Goal: Information Seeking & Learning: Find specific fact

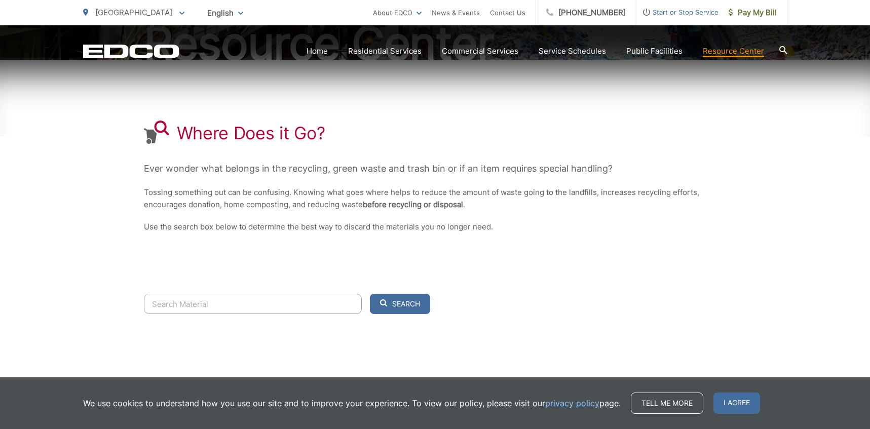
scroll to position [152, 0]
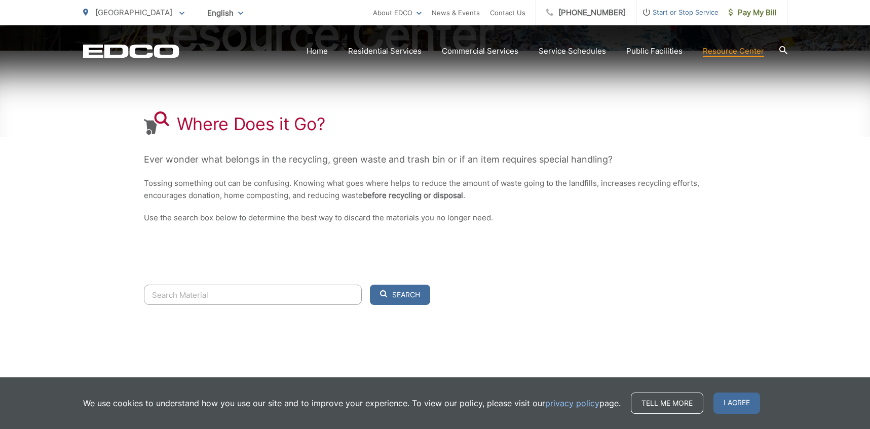
click at [182, 294] on input "Search" at bounding box center [253, 295] width 218 height 20
click at [370, 285] on button "Search" at bounding box center [400, 295] width 60 height 20
click at [230, 298] on input "plastic peanut butter jars" at bounding box center [253, 295] width 218 height 20
click at [176, 297] on input "plastic peanut butter jars" at bounding box center [253, 295] width 218 height 20
click at [204, 295] on input "peanut butter jars" at bounding box center [253, 295] width 218 height 20
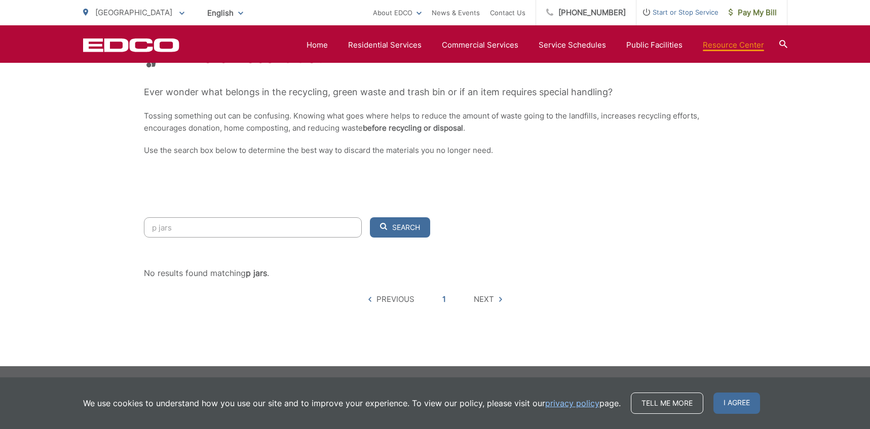
scroll to position [220, 0]
click at [202, 234] on input "plastic jars" at bounding box center [253, 227] width 218 height 20
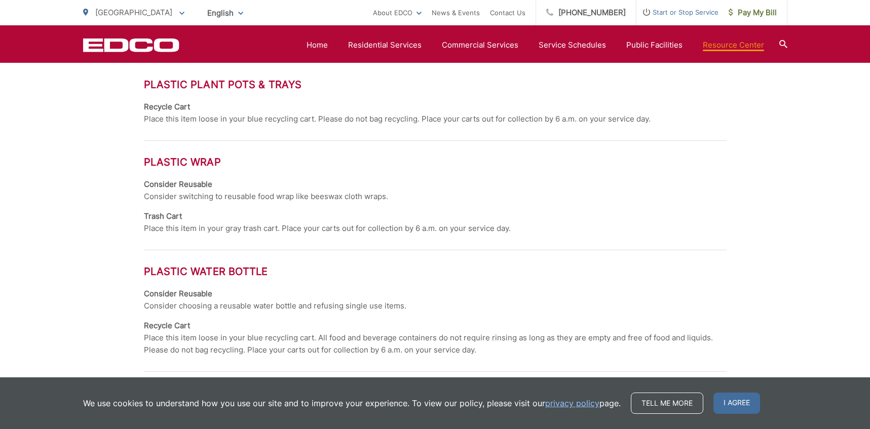
scroll to position [435, 0]
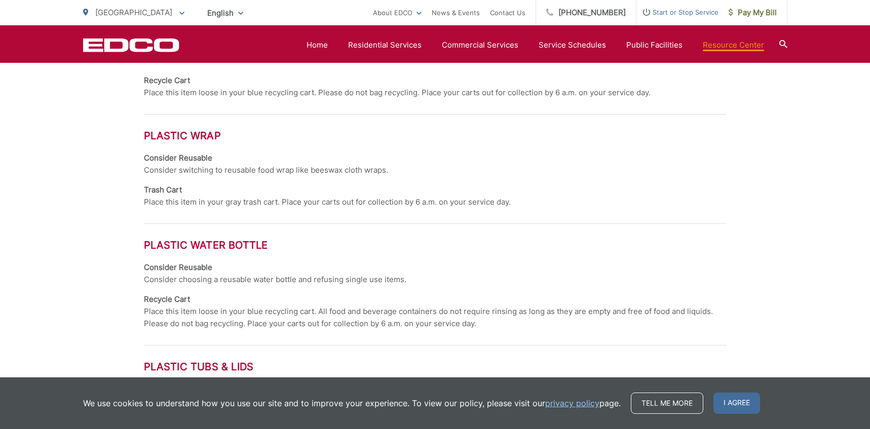
type input "plastic"
drag, startPoint x: 459, startPoint y: 217, endPoint x: 330, endPoint y: 228, distance: 130.2
click at [330, 228] on ol "Plastic Plant Pots & Trays Recycle Cart Place this item loose in your blue recy…" at bounding box center [435, 288] width 583 height 472
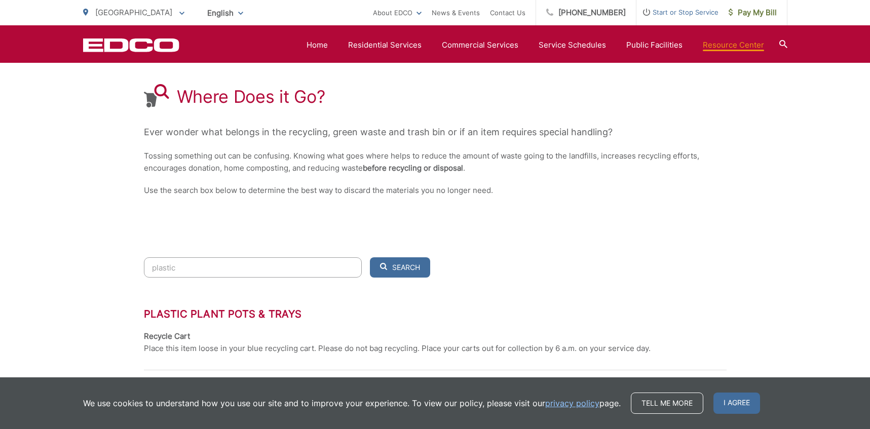
scroll to position [175, 0]
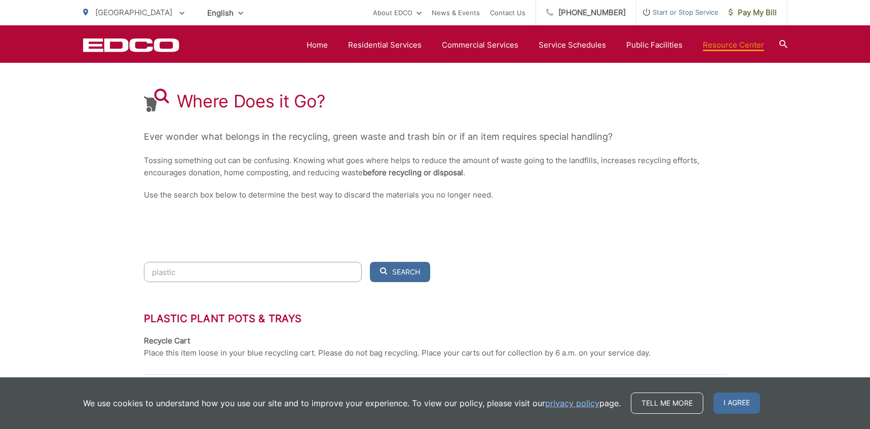
drag, startPoint x: 389, startPoint y: 2, endPoint x: 84, endPoint y: 131, distance: 331.9
click at [84, 131] on div "Resource Center Where Does it Go? Ever wonder what belongs in the recycling, gr…" at bounding box center [435, 361] width 870 height 1023
